Goal: Information Seeking & Learning: Learn about a topic

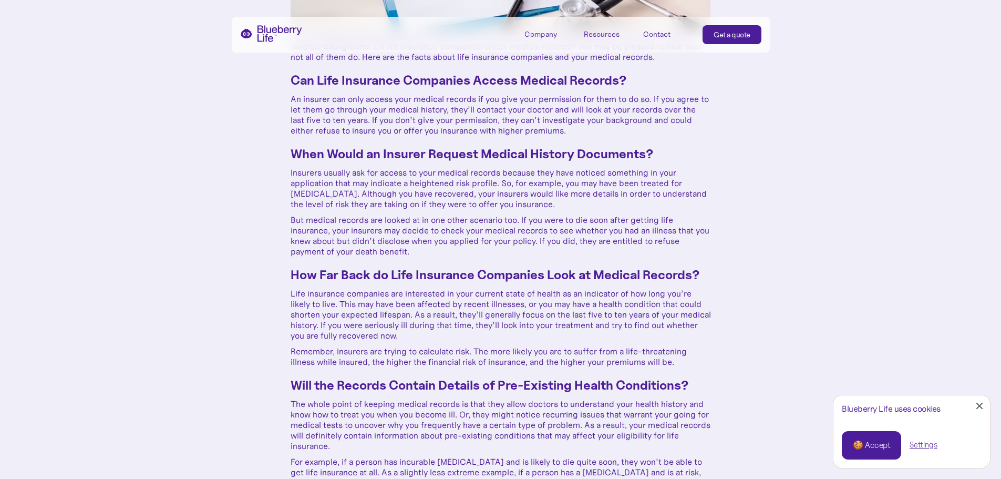
scroll to position [368, 0]
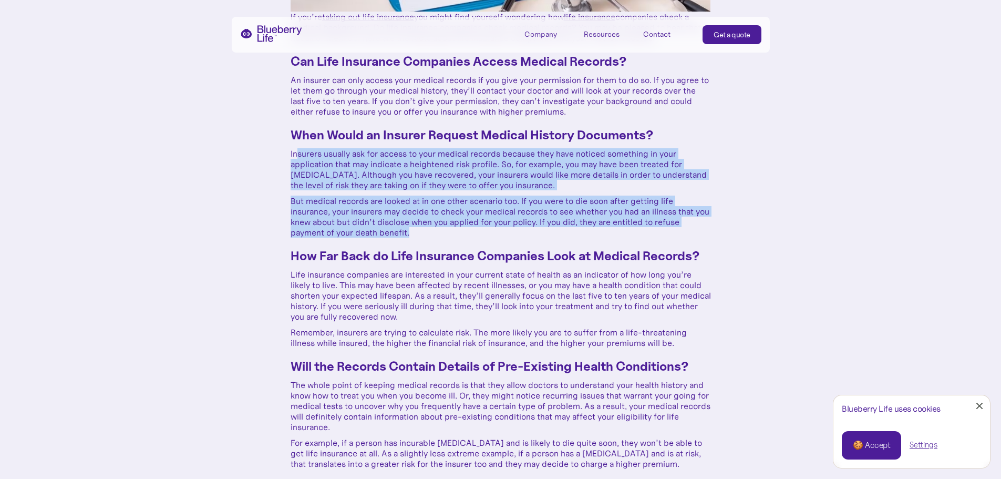
drag, startPoint x: 296, startPoint y: 152, endPoint x: 518, endPoint y: 236, distance: 237.6
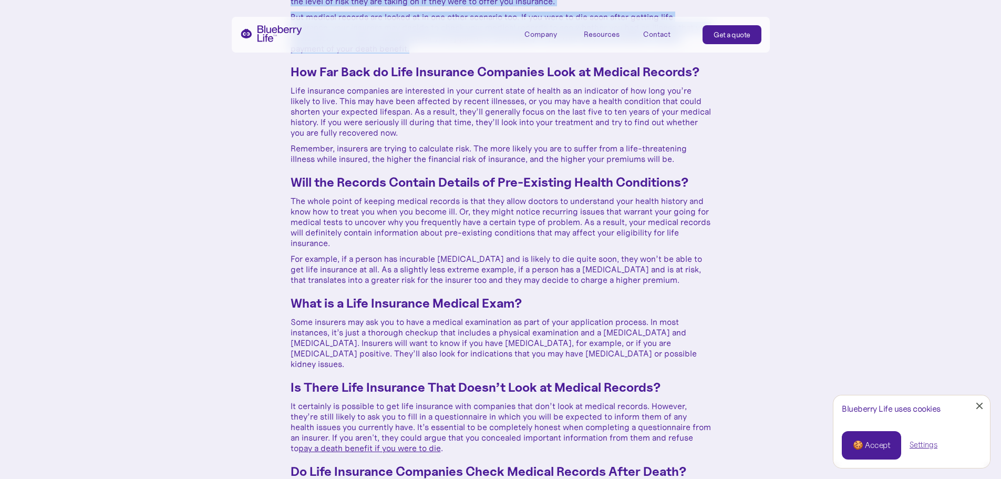
scroll to position [578, 0]
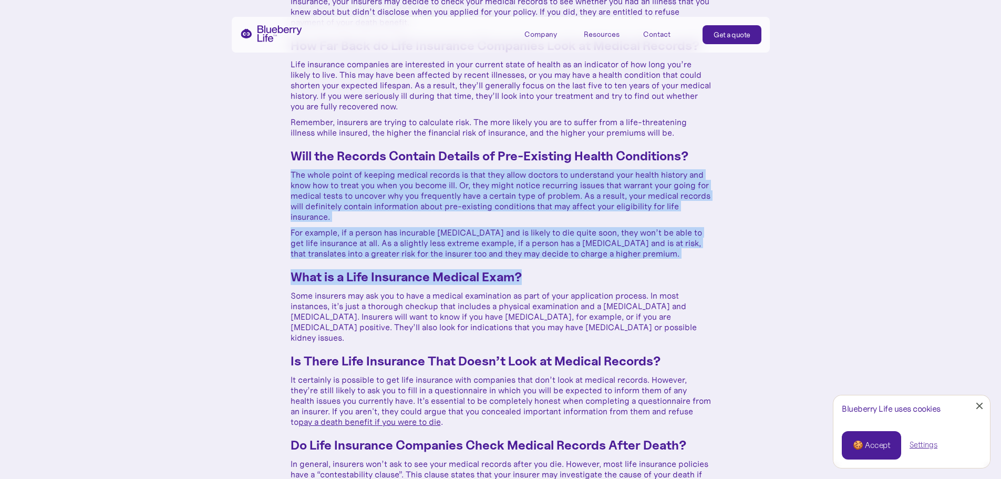
drag, startPoint x: 290, startPoint y: 171, endPoint x: 661, endPoint y: 263, distance: 382.2
click at [661, 263] on div "If you’re taking out life insurance you might find yourself wondering how life …" at bounding box center [501, 279] width 420 height 957
click at [690, 251] on p "For example, if a person has incurable [MEDICAL_DATA] and is likely to die quit…" at bounding box center [501, 243] width 420 height 32
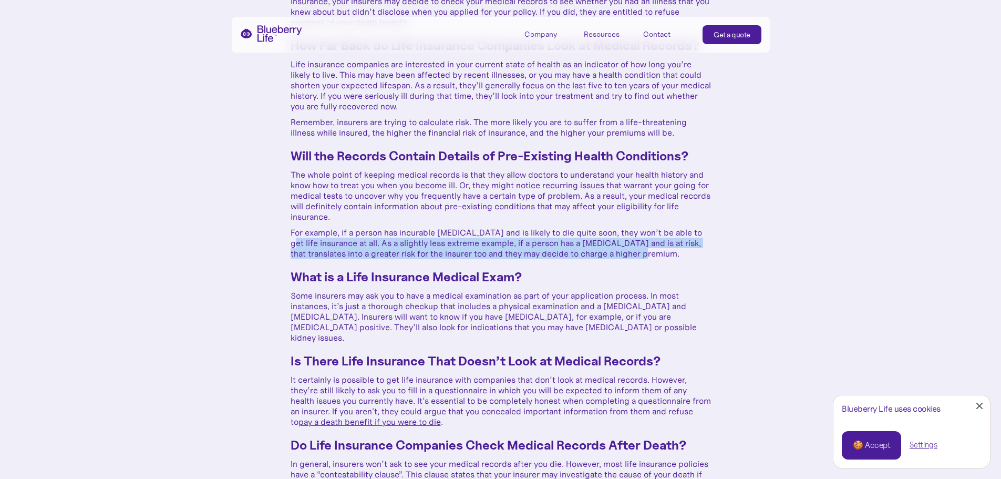
drag, startPoint x: 690, startPoint y: 251, endPoint x: 291, endPoint y: 245, distance: 398.9
click at [291, 245] on p "For example, if a person has incurable [MEDICAL_DATA] and is likely to die quit…" at bounding box center [501, 243] width 420 height 32
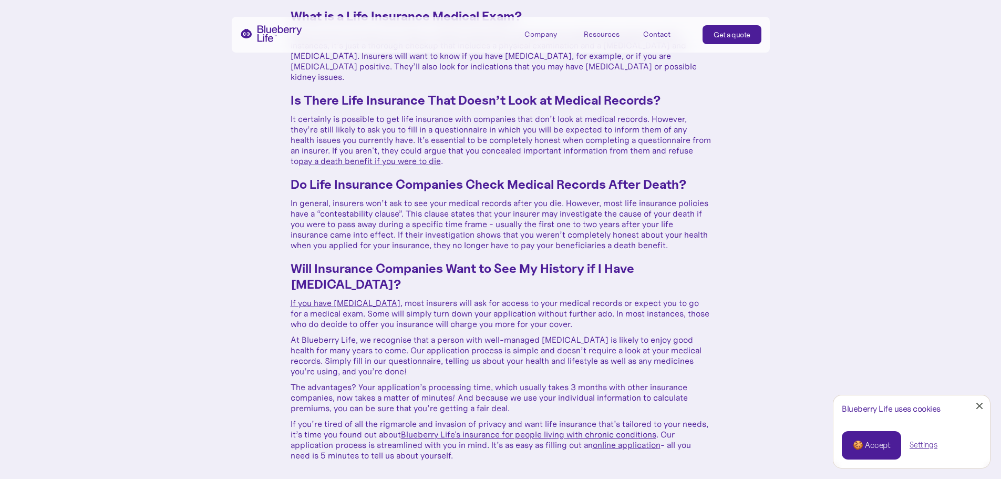
scroll to position [841, 0]
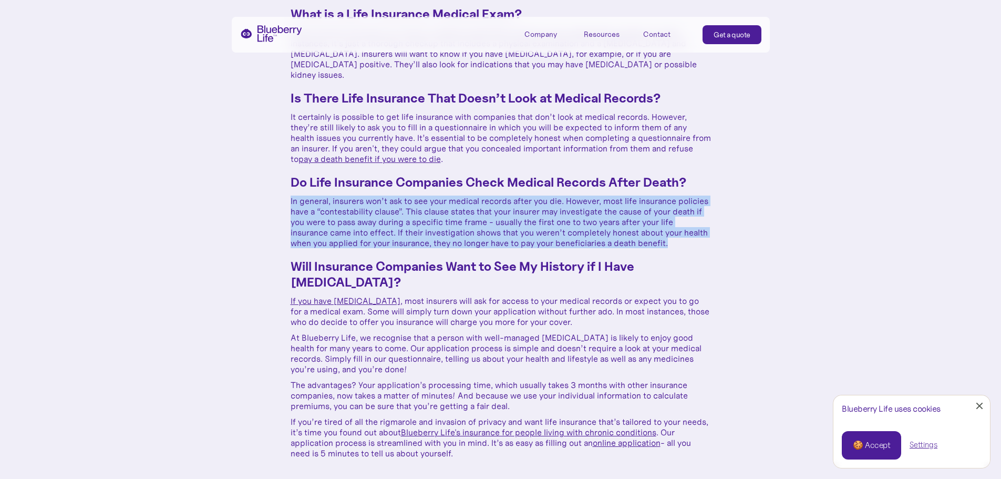
drag, startPoint x: 289, startPoint y: 188, endPoint x: 696, endPoint y: 227, distance: 408.6
click at [689, 231] on p "In general, insurers won’t ask to see your medical records after you die. Howev…" at bounding box center [501, 221] width 420 height 53
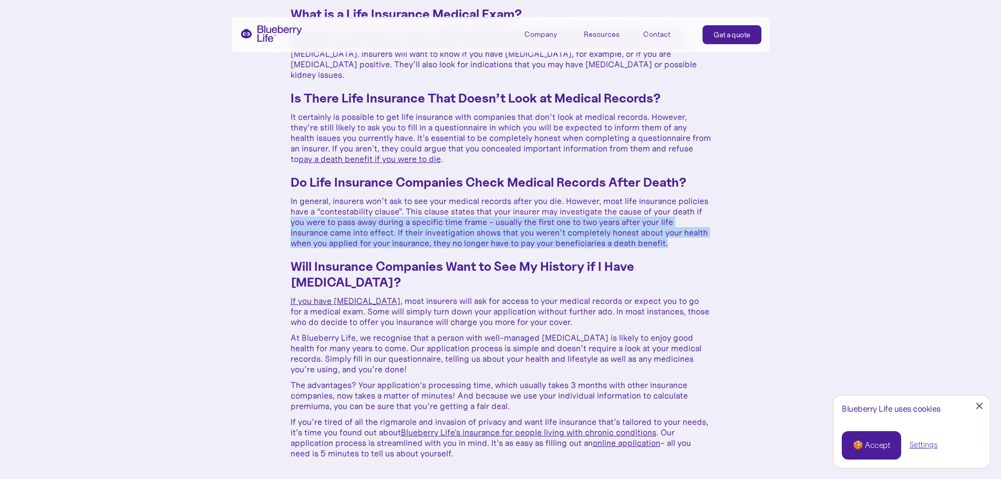
drag, startPoint x: 689, startPoint y: 231, endPoint x: 283, endPoint y: 214, distance: 406.0
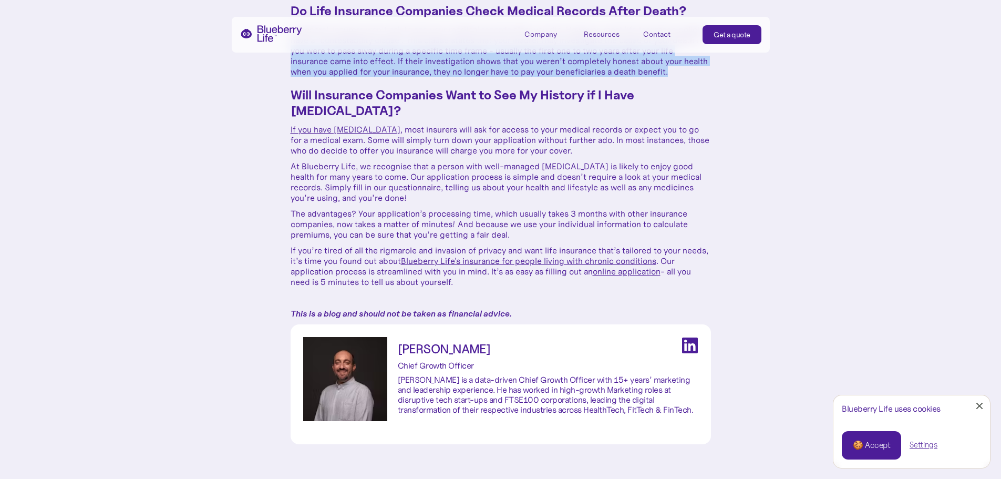
scroll to position [998, 0]
